Goal: Book appointment/travel/reservation

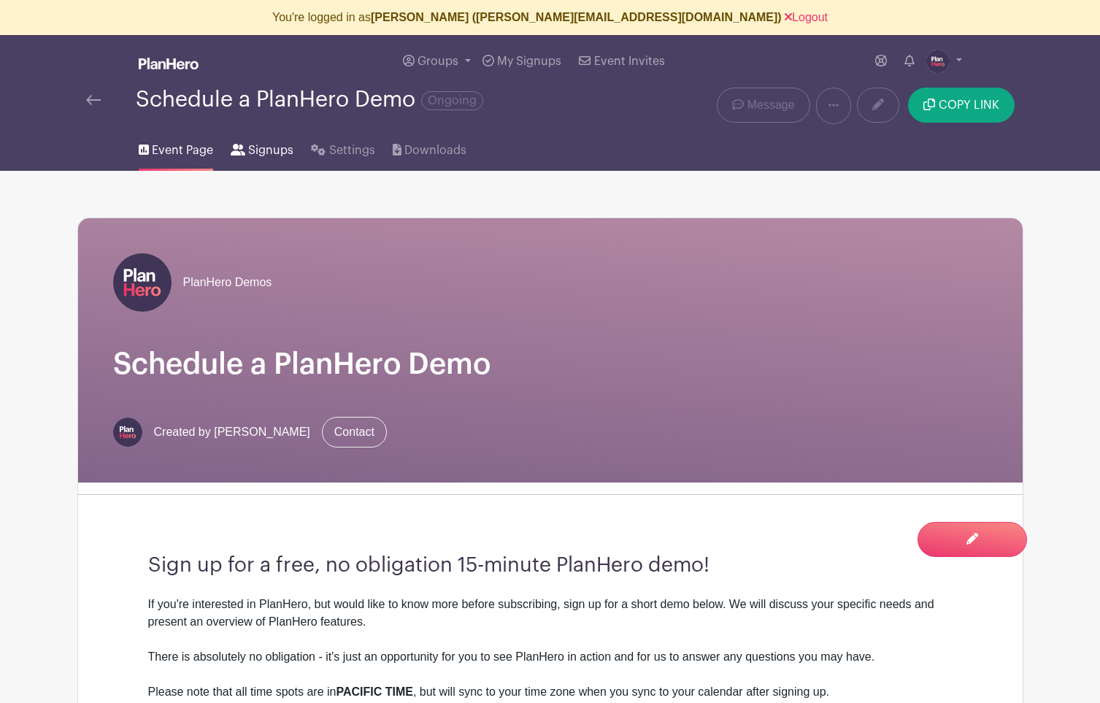
click at [269, 163] on link "Signups" at bounding box center [262, 147] width 63 height 47
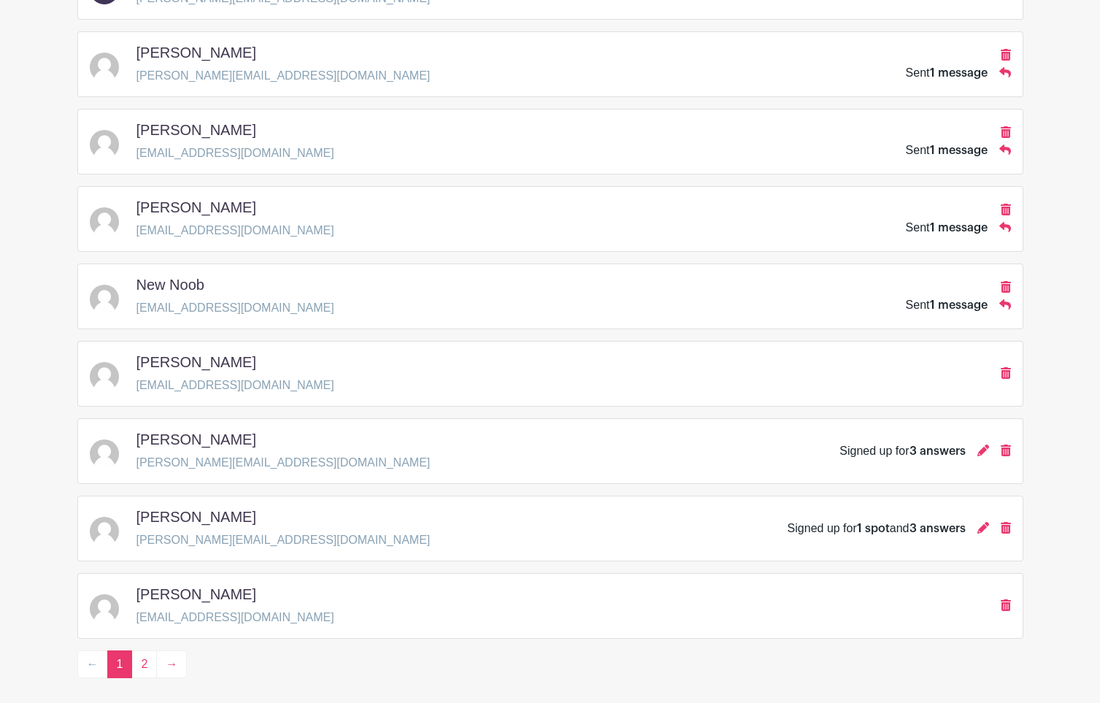
scroll to position [2025, 0]
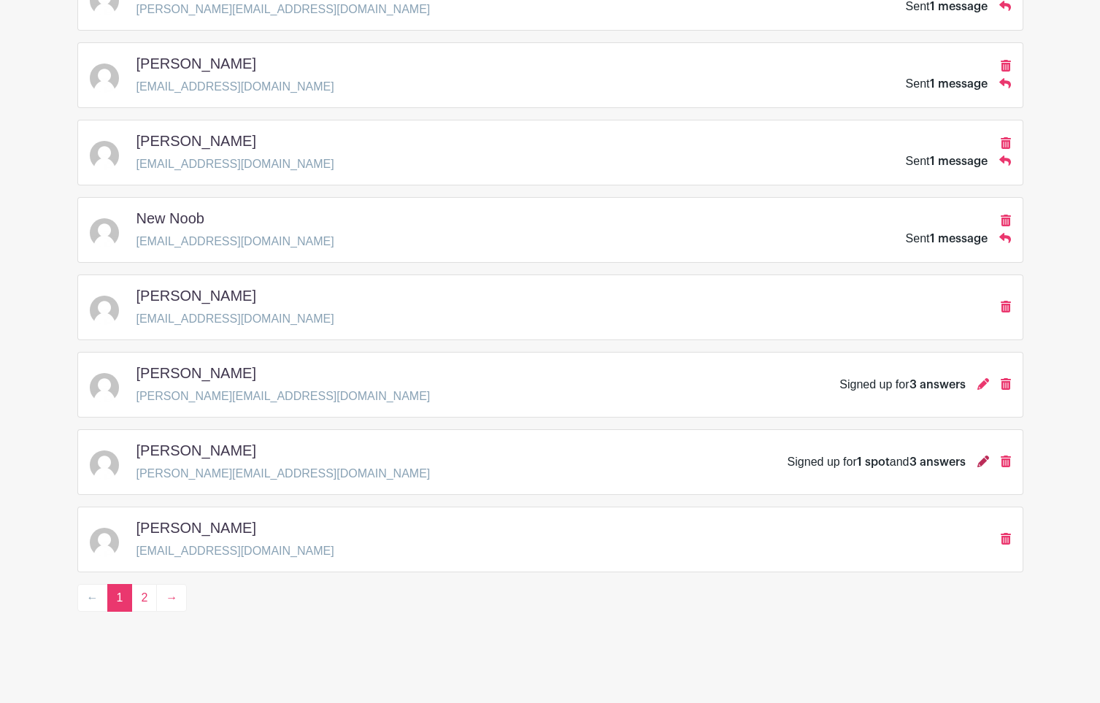
click at [981, 460] on icon at bounding box center [983, 461] width 12 height 12
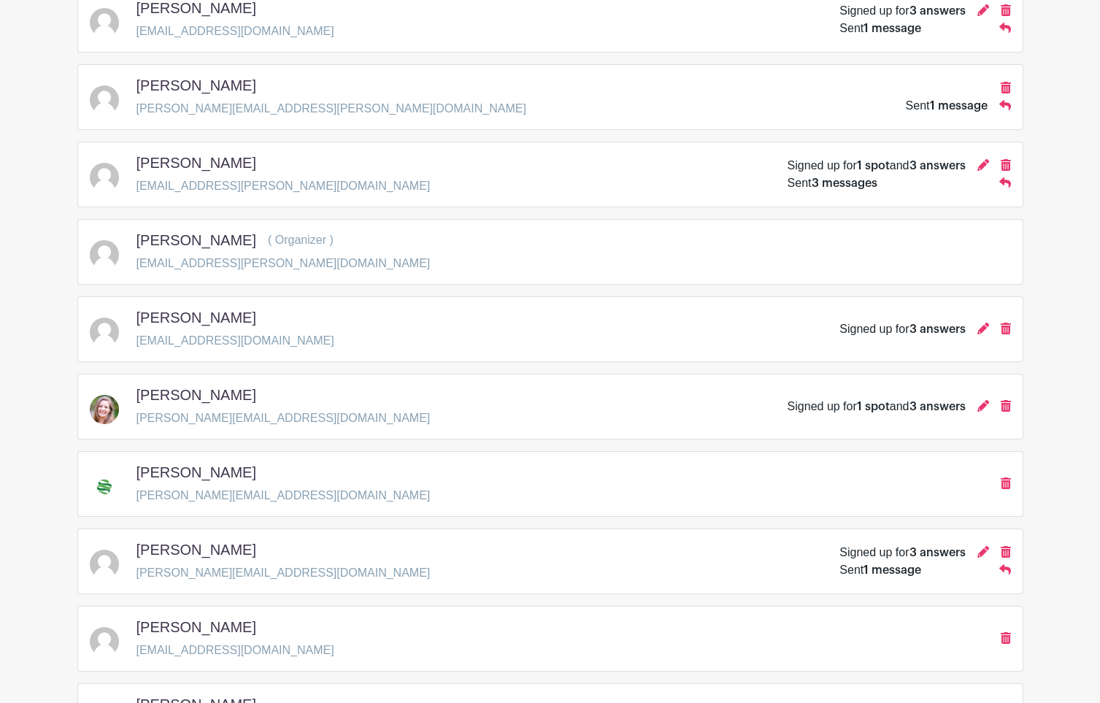
scroll to position [0, 0]
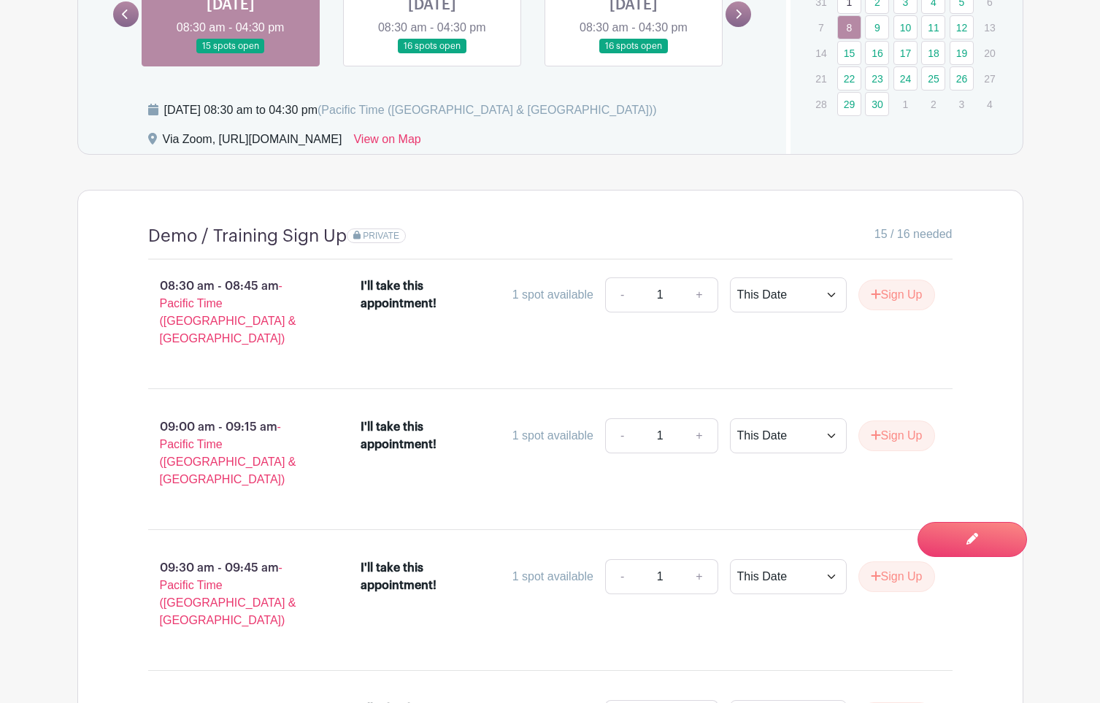
scroll to position [1010, 0]
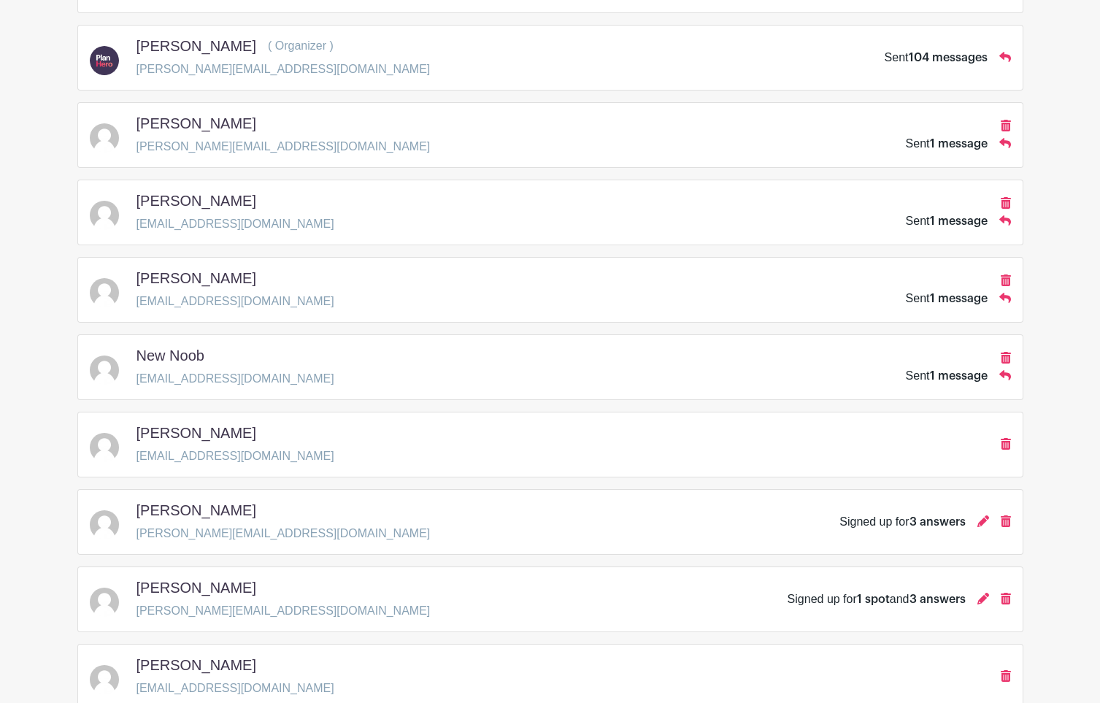
scroll to position [2025, 0]
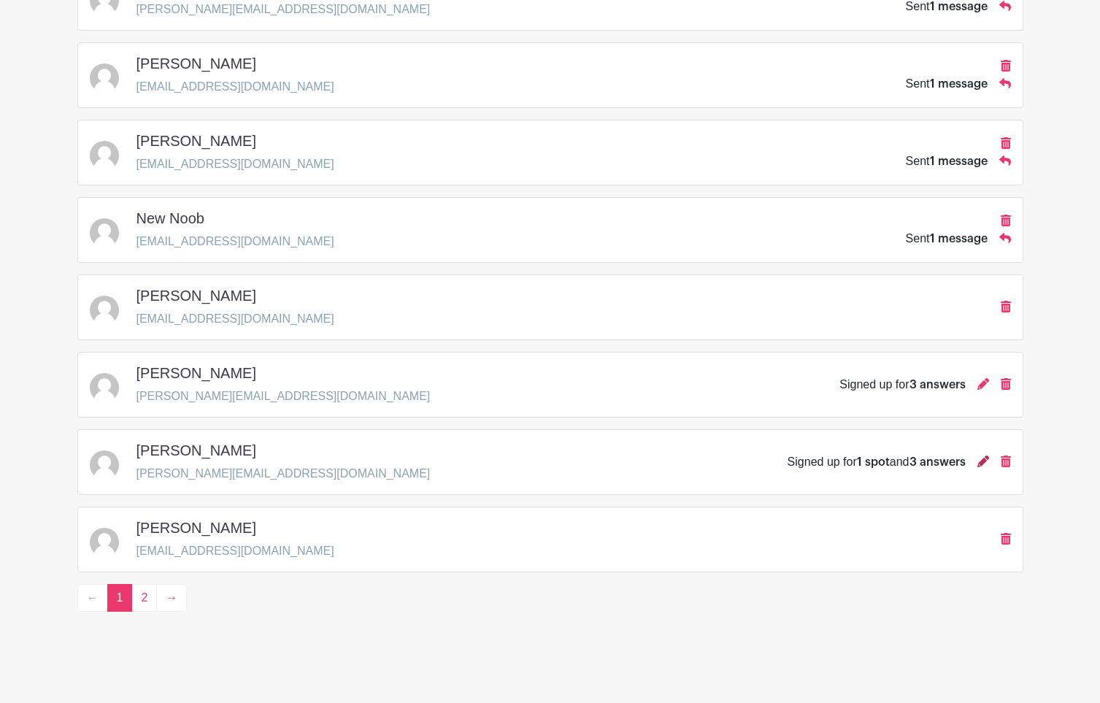
click at [979, 460] on icon at bounding box center [983, 461] width 12 height 12
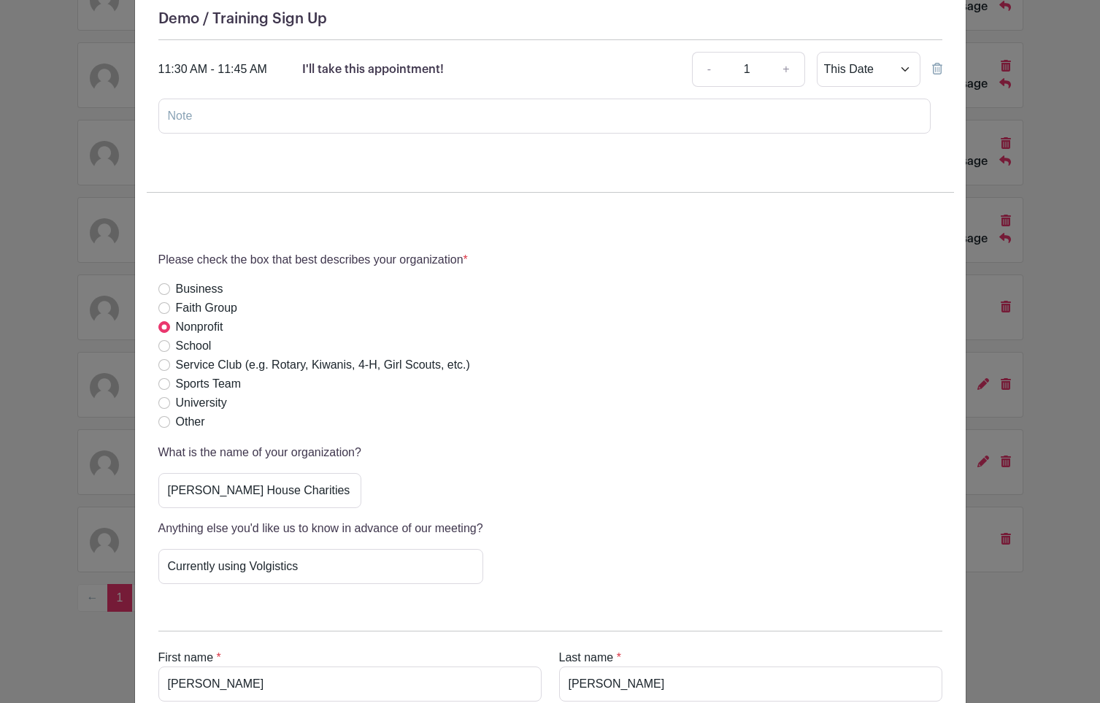
scroll to position [463, 0]
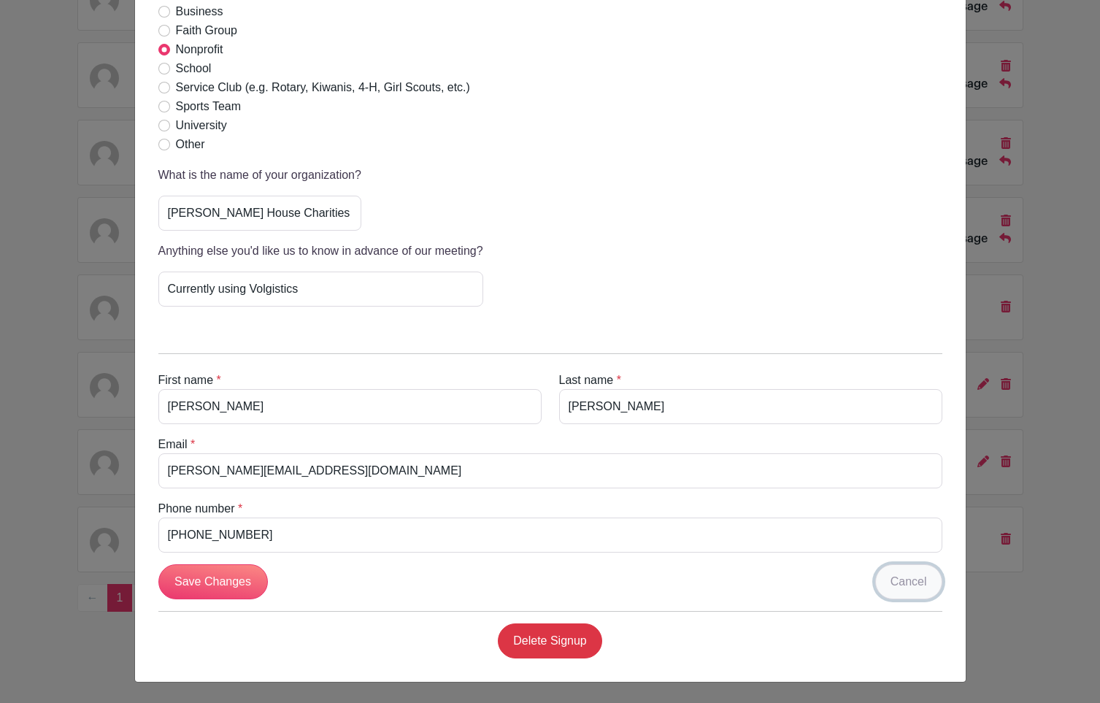
click at [904, 581] on link "Cancel" at bounding box center [908, 581] width 67 height 35
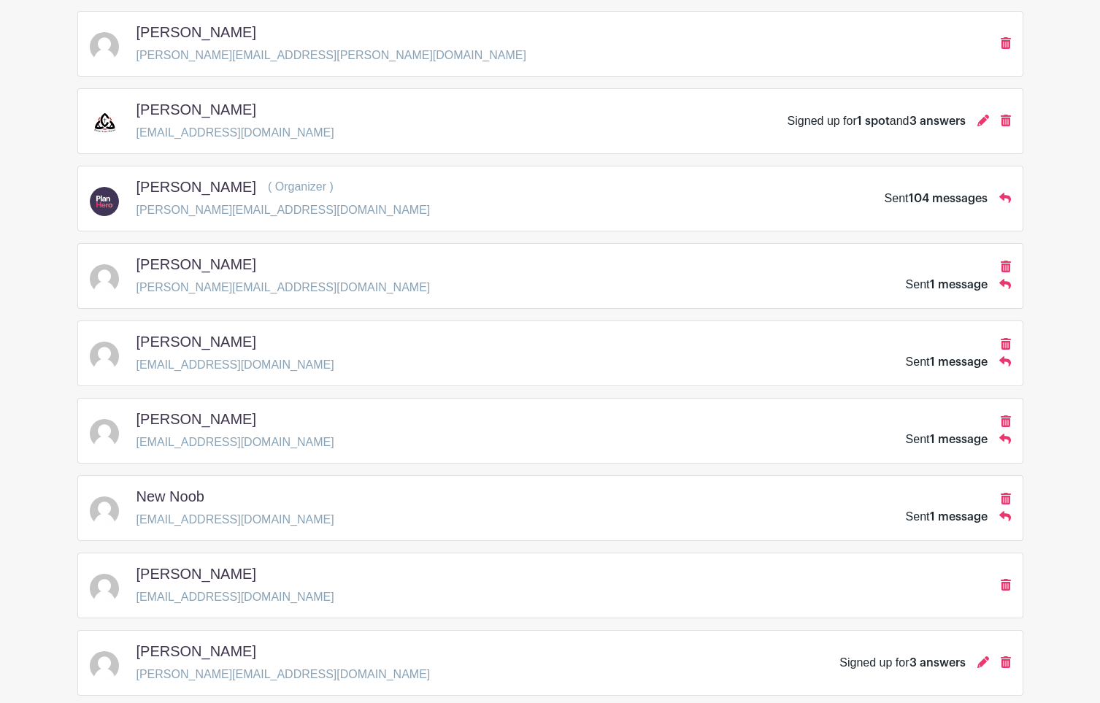
scroll to position [1344, 0]
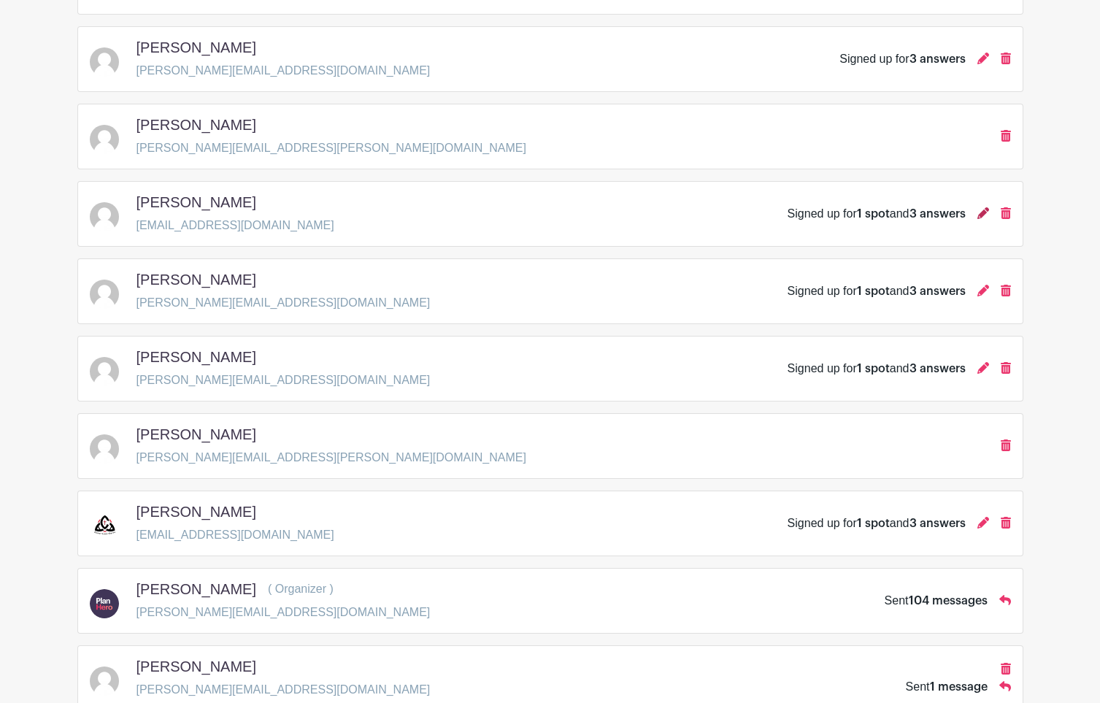
click at [984, 216] on icon at bounding box center [983, 213] width 12 height 12
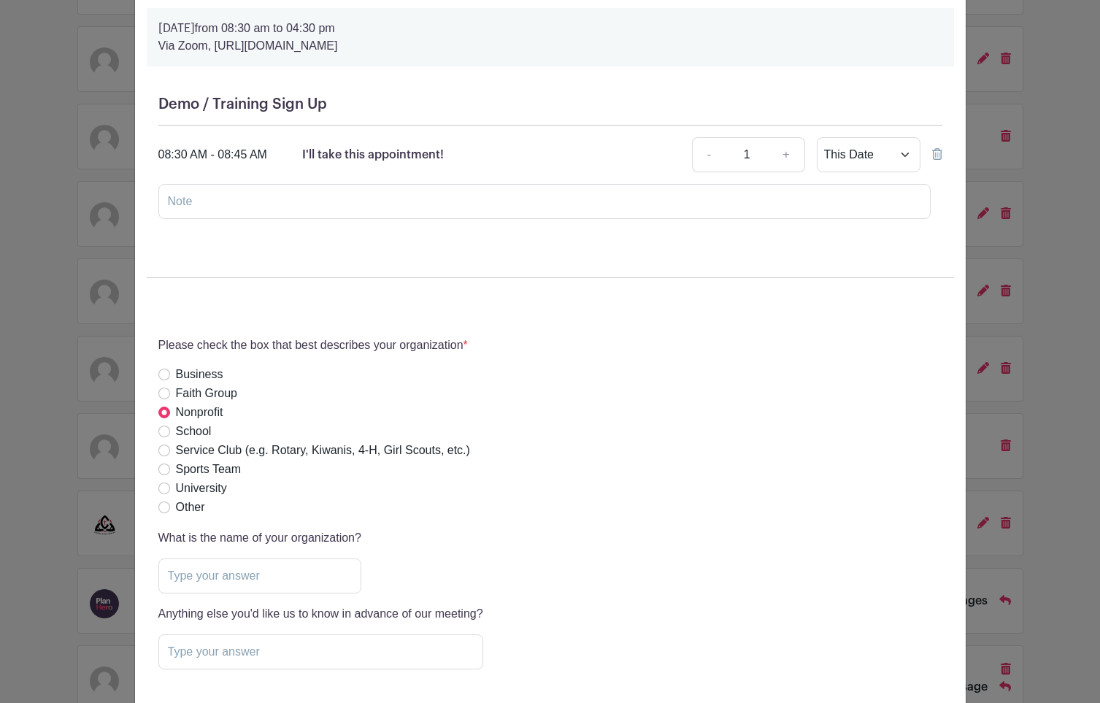
scroll to position [0, 0]
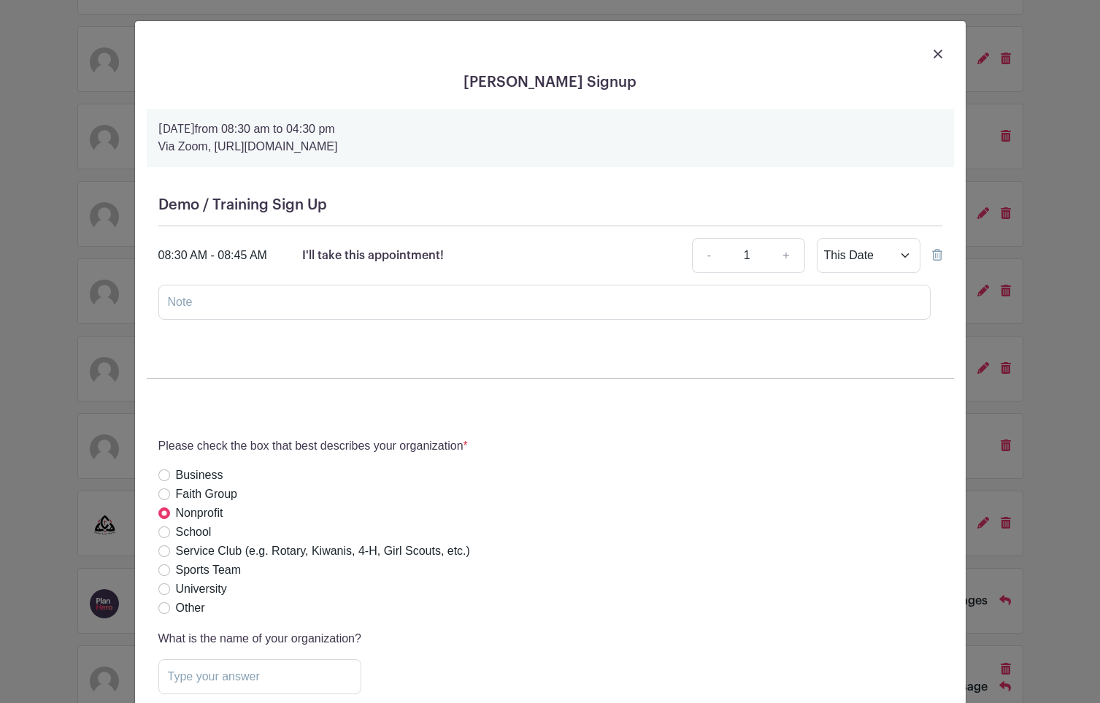
click at [936, 55] on img at bounding box center [937, 54] width 9 height 9
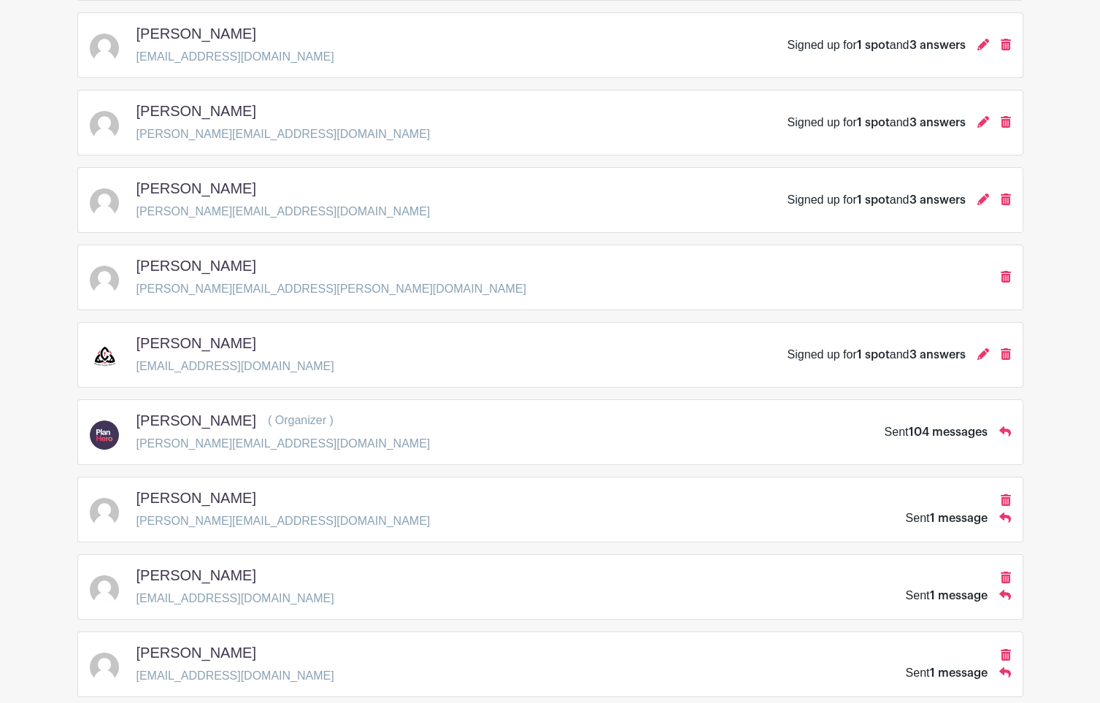
scroll to position [1768, 0]
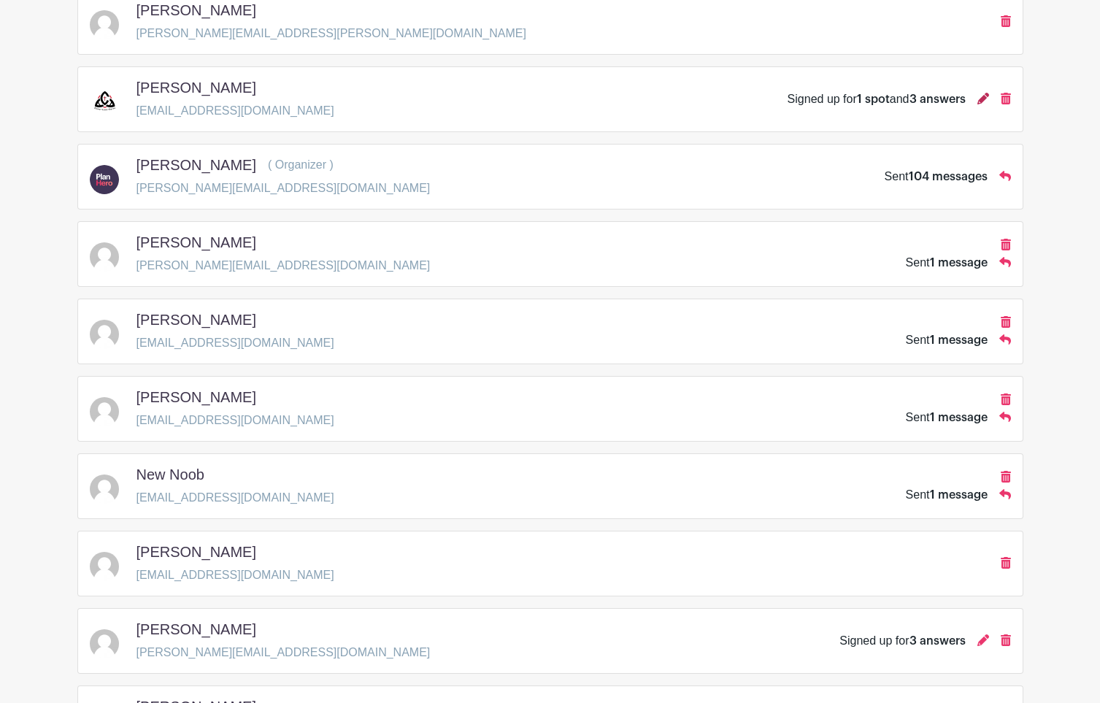
click at [985, 99] on icon at bounding box center [983, 99] width 12 height 12
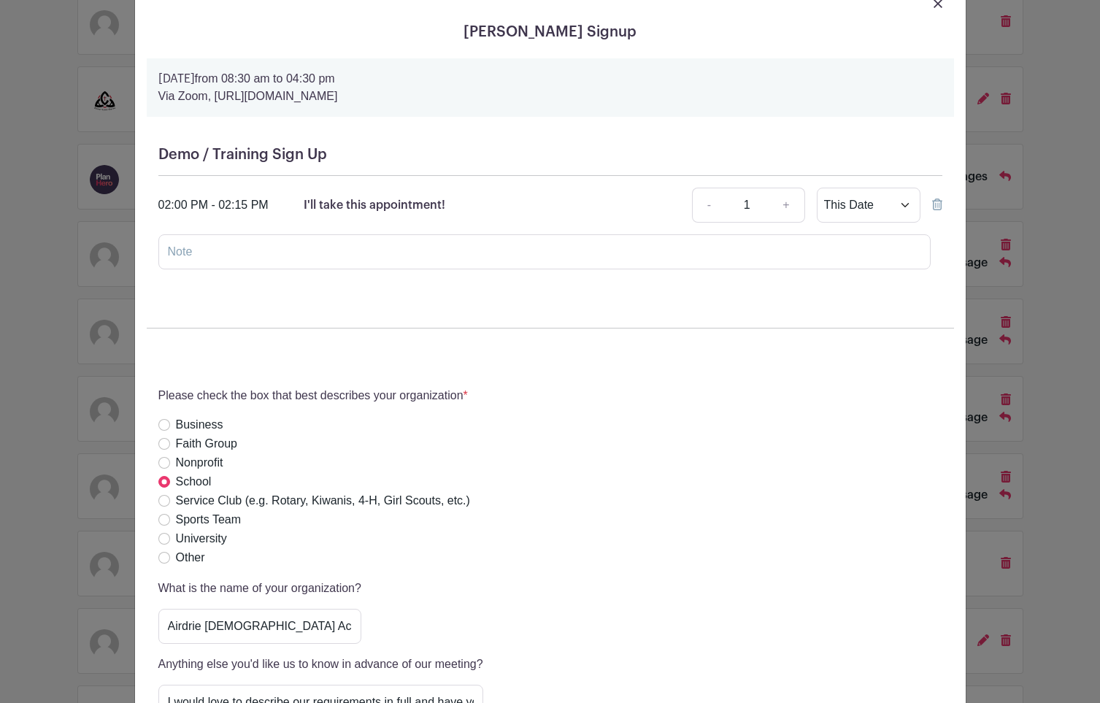
scroll to position [0, 0]
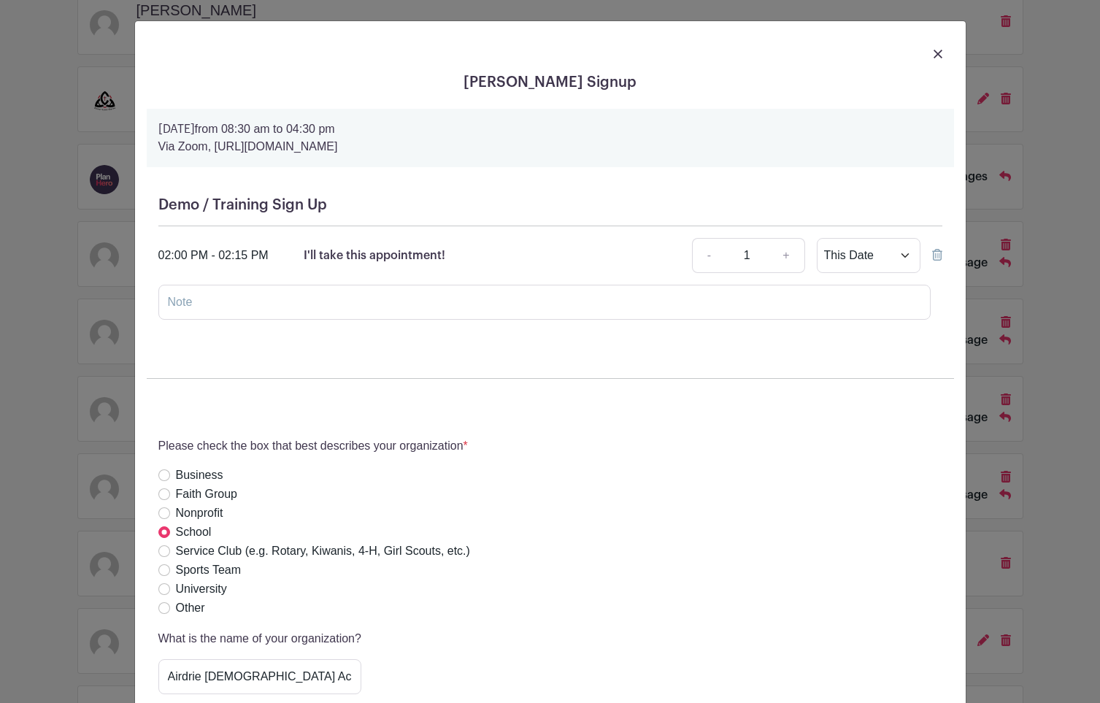
click at [942, 50] on div at bounding box center [550, 53] width 807 height 41
click at [938, 53] on img at bounding box center [937, 54] width 9 height 9
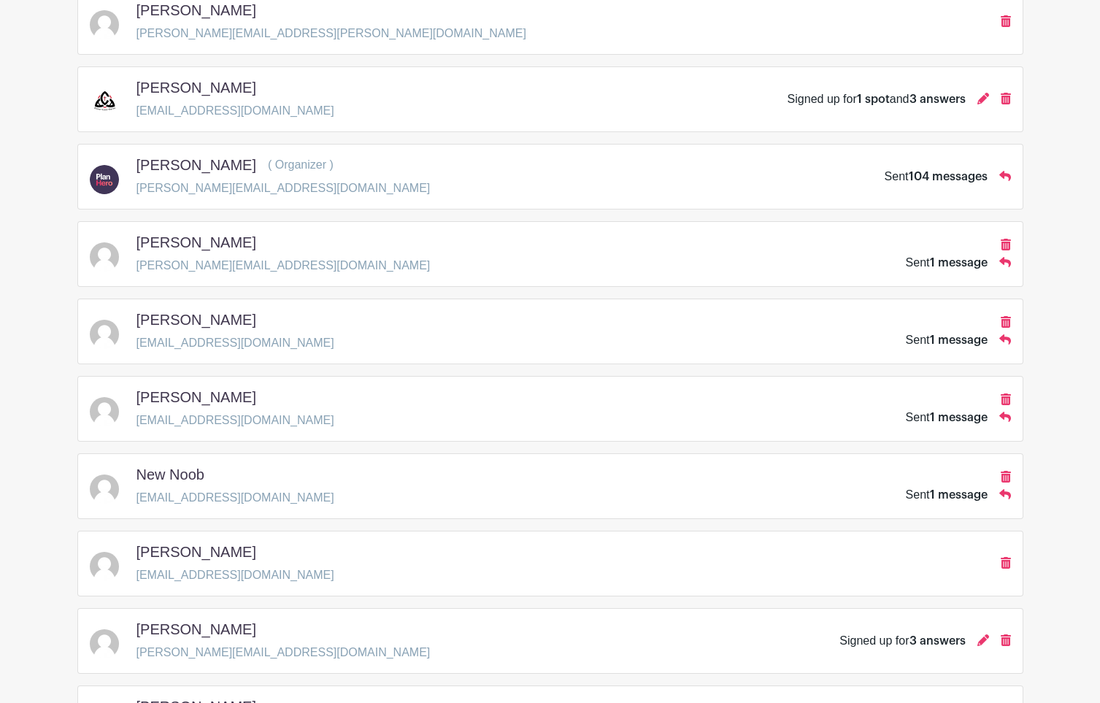
scroll to position [2025, 0]
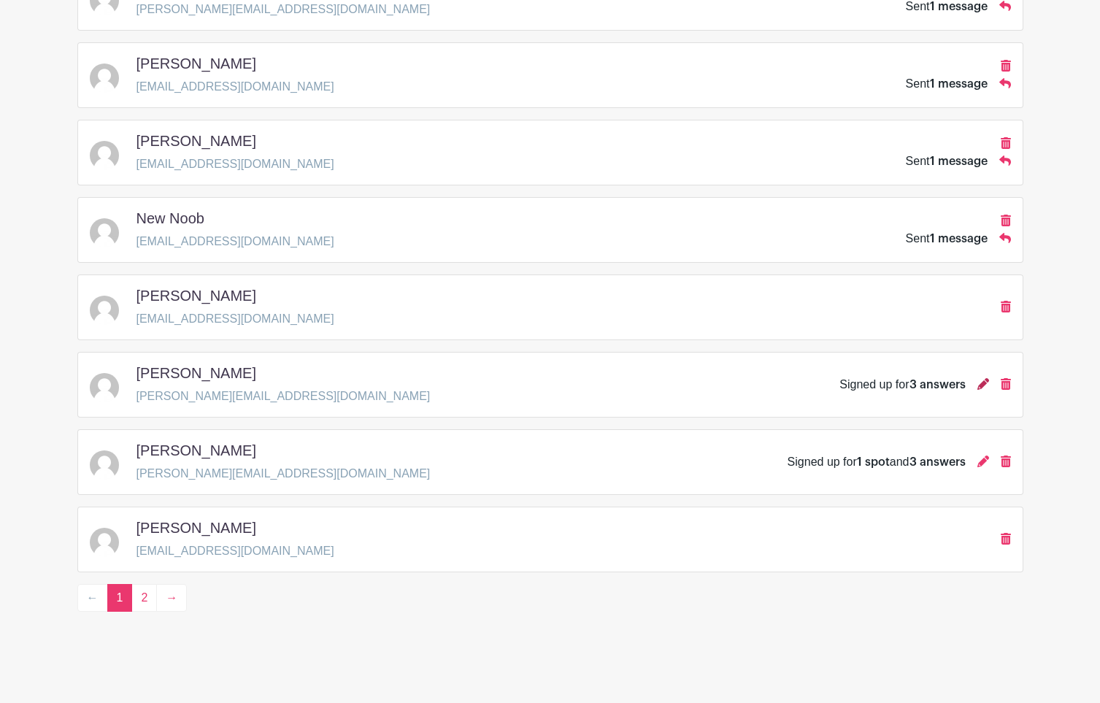
click at [981, 385] on icon at bounding box center [983, 384] width 12 height 12
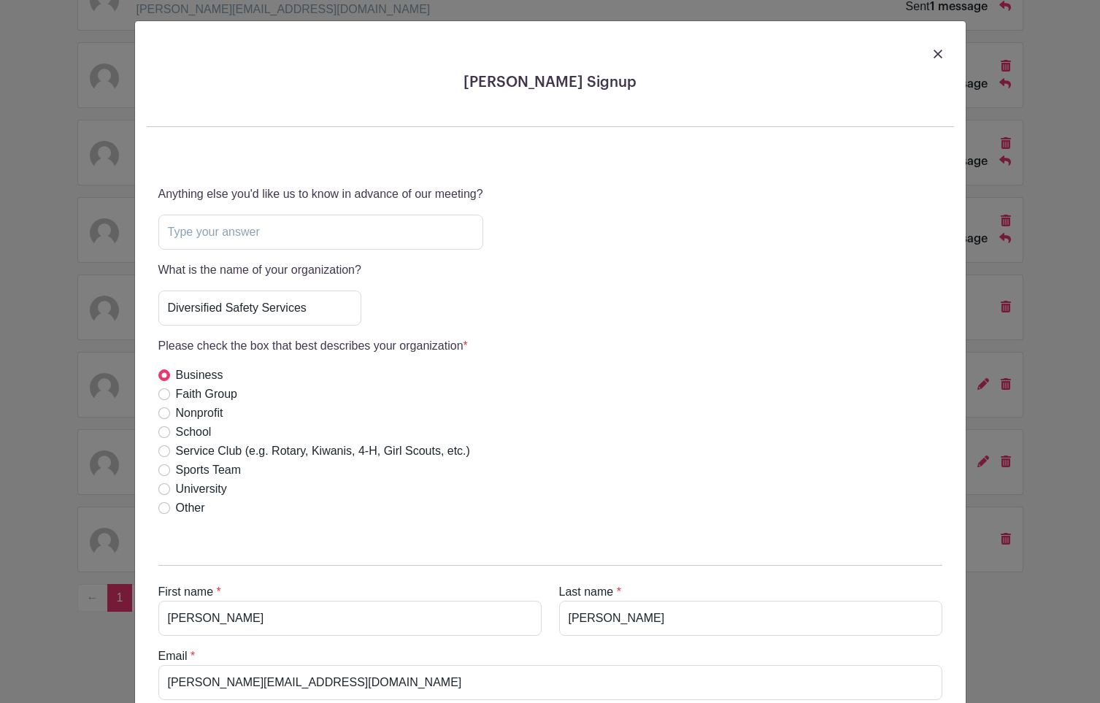
click at [938, 54] on img at bounding box center [937, 54] width 9 height 9
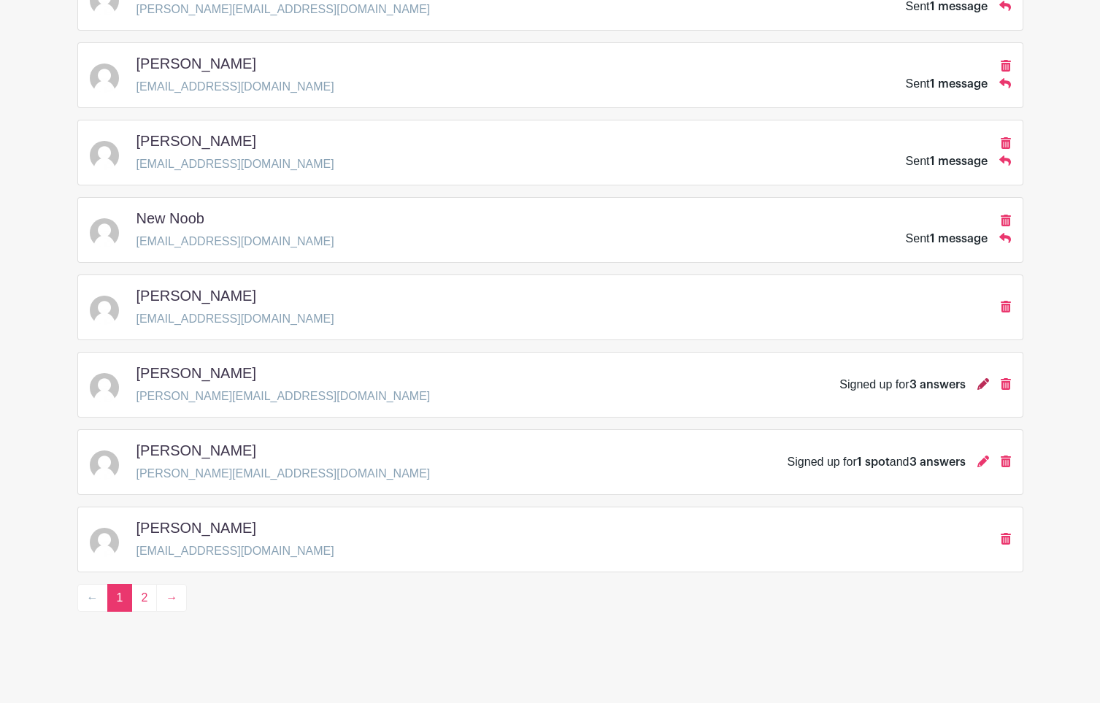
click at [982, 382] on icon at bounding box center [983, 384] width 12 height 12
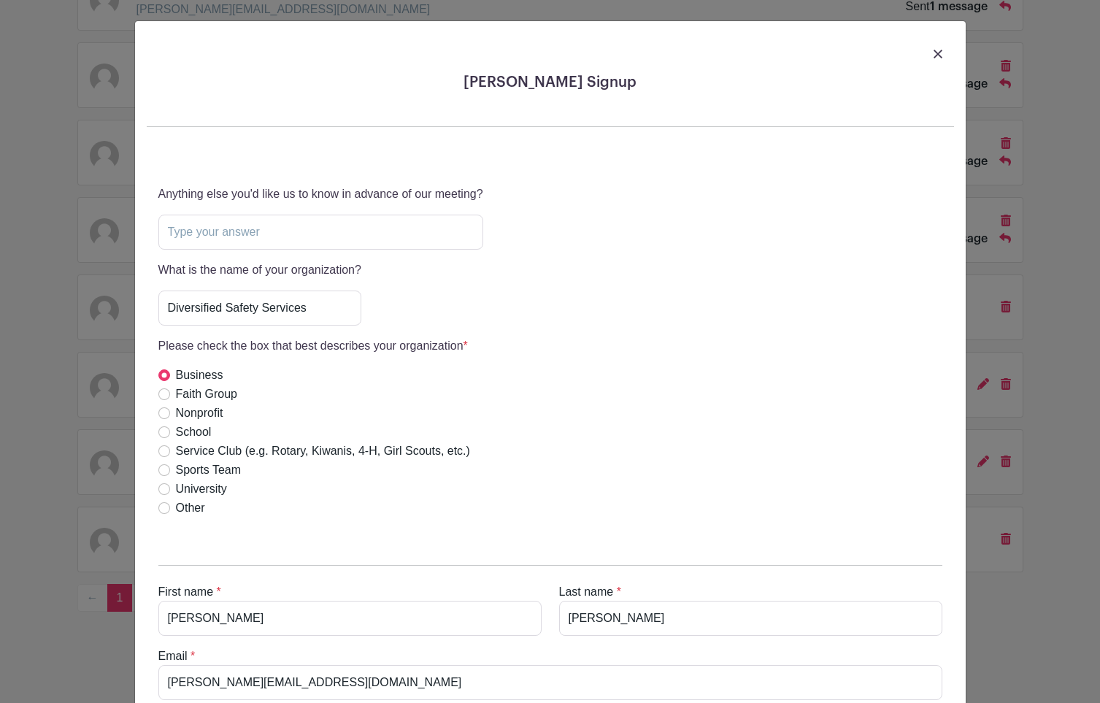
click at [938, 55] on img at bounding box center [937, 54] width 9 height 9
